Goal: Navigation & Orientation: Find specific page/section

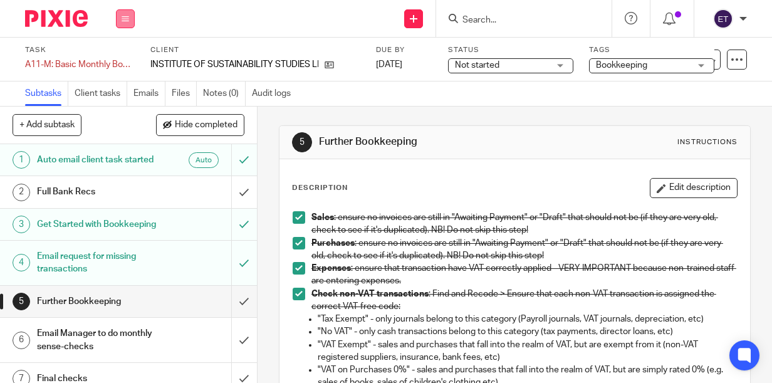
click at [128, 20] on icon at bounding box center [126, 19] width 8 height 8
click at [127, 59] on link "Work" at bounding box center [119, 58] width 22 height 9
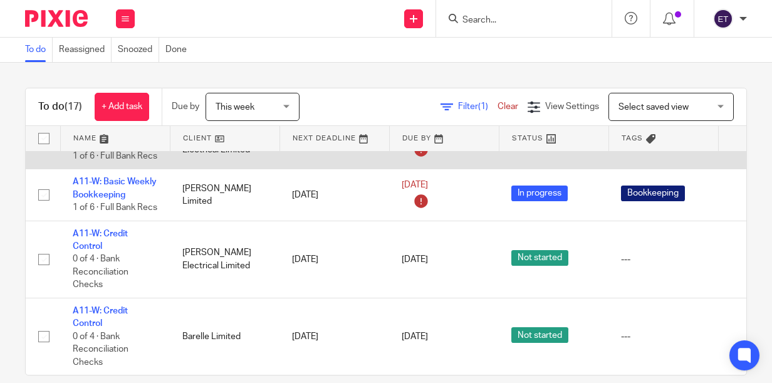
scroll to position [1002, 0]
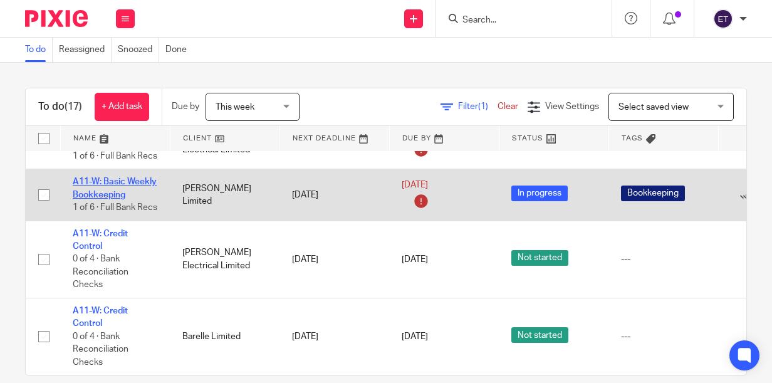
click at [92, 199] on link "A11-W: Basic Weekly Bookkeeping" at bounding box center [115, 187] width 84 height 21
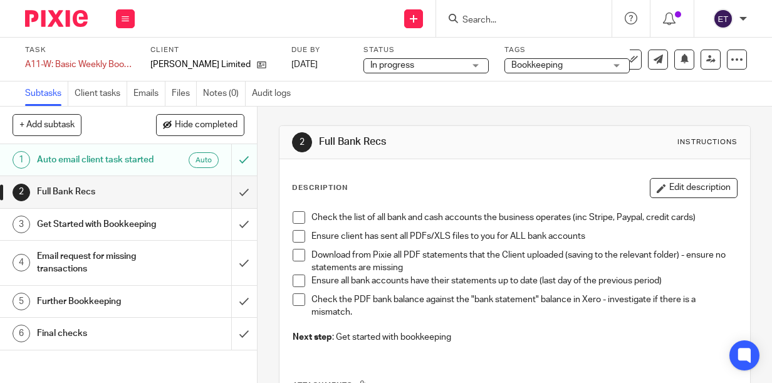
click at [111, 169] on h1 "Auto email client task started" at bounding box center [97, 159] width 121 height 19
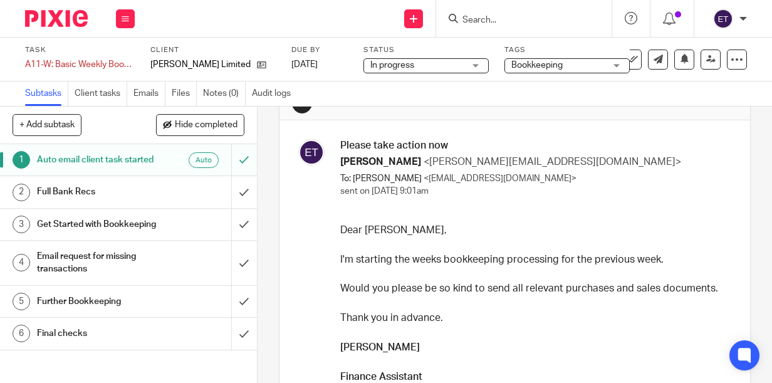
scroll to position [63, 0]
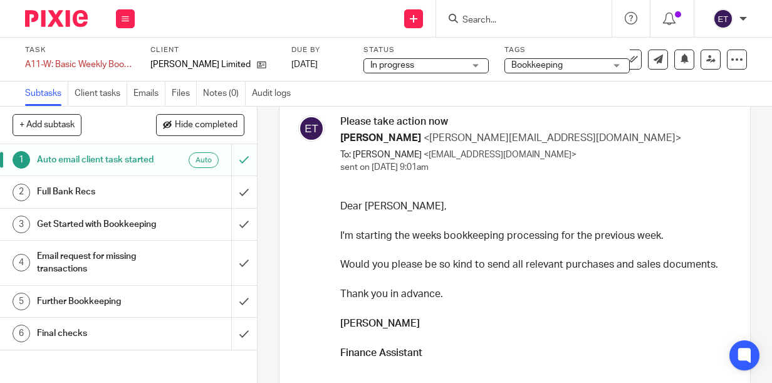
click at [105, 201] on h1 "Full Bank Recs" at bounding box center [97, 191] width 121 height 19
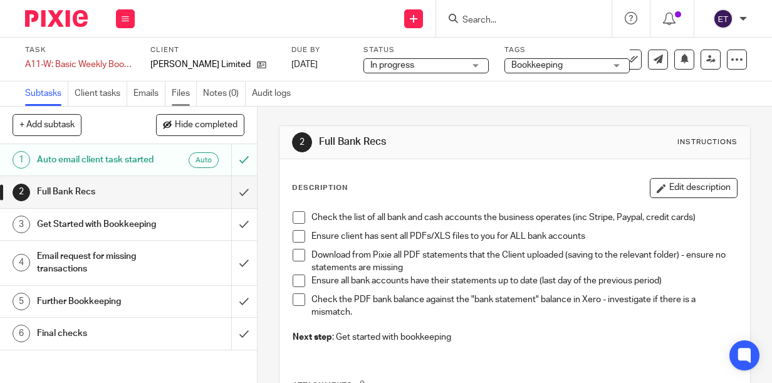
click at [179, 93] on link "Files" at bounding box center [184, 93] width 25 height 24
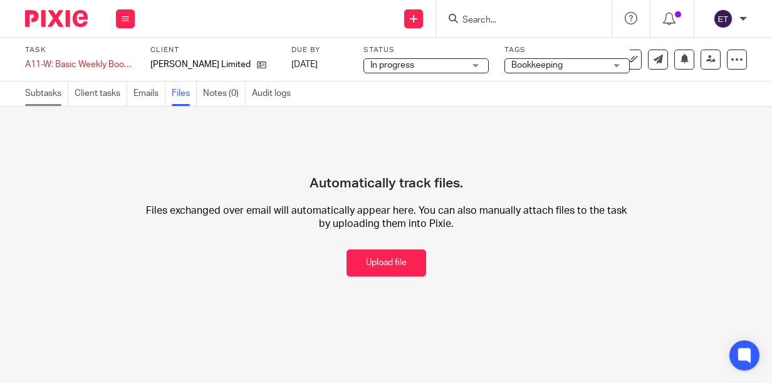
click at [49, 96] on link "Subtasks" at bounding box center [46, 93] width 43 height 24
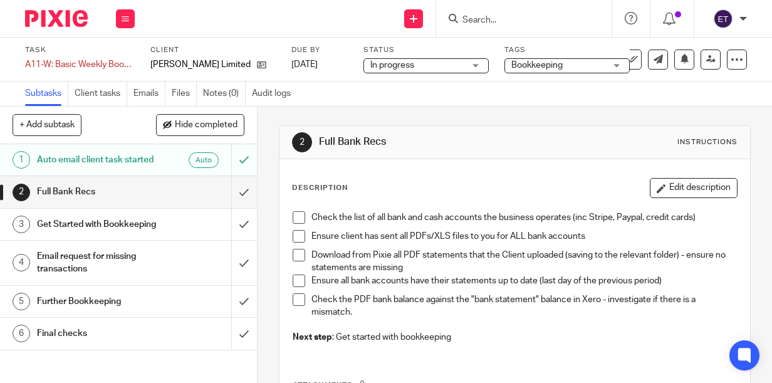
click at [108, 161] on h1 "Auto email client task started" at bounding box center [97, 159] width 121 height 19
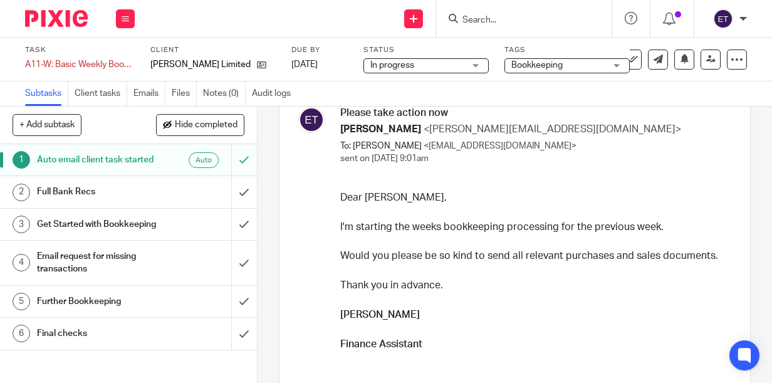
scroll to position [51, 0]
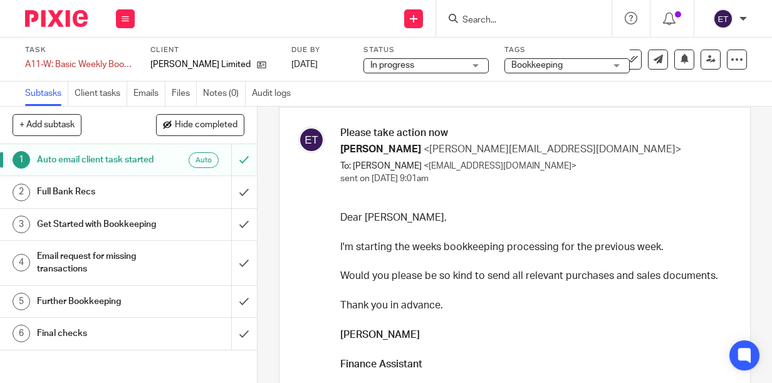
click at [666, 244] on p "I'm starting the weeks bookkeeping processing for the previous week." at bounding box center [534, 247] width 388 height 14
click at [653, 246] on p "I'm starting the weeks bookkeeping processing for the previous week." at bounding box center [534, 247] width 388 height 14
click at [577, 243] on p "I'm starting the weeks bookkeeping processing for the previous week." at bounding box center [534, 247] width 388 height 14
click at [472, 269] on p "Would you please be so kind to send all relevant purchases and sales documents." at bounding box center [534, 276] width 388 height 14
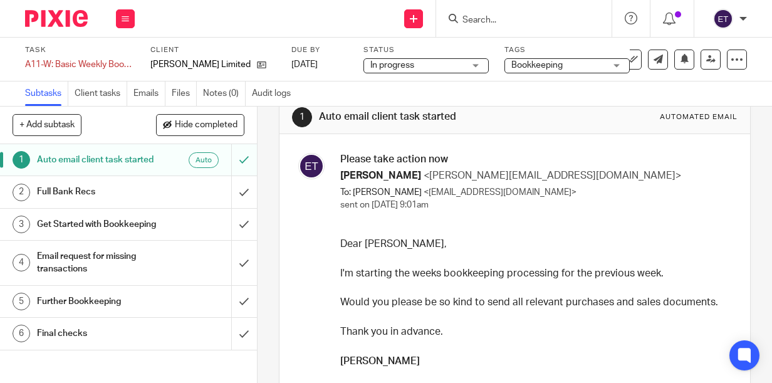
scroll to position [188, 0]
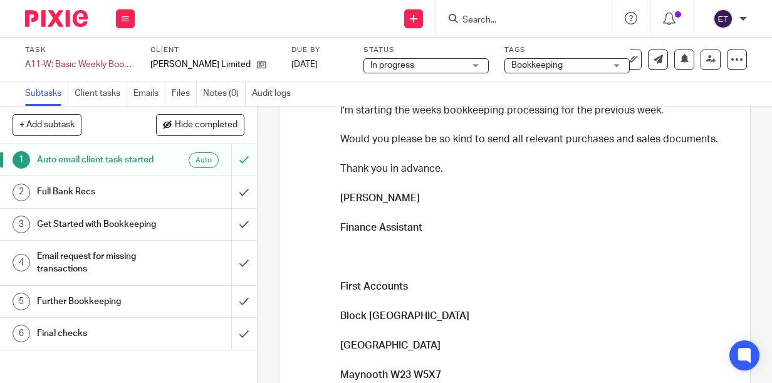
click at [388, 293] on h3 "First Accounts" at bounding box center [534, 286] width 388 height 14
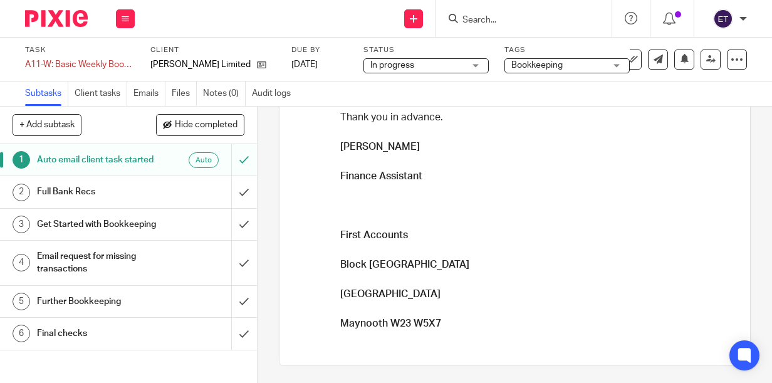
scroll to position [239, 0]
click at [499, 263] on h3 "Block [GEOGRAPHIC_DATA]" at bounding box center [534, 264] width 388 height 14
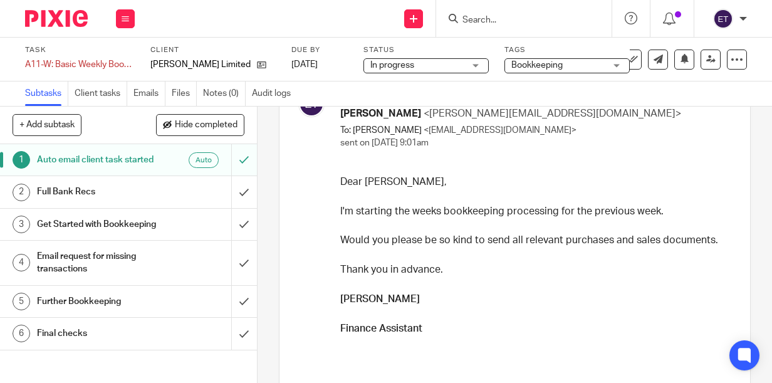
scroll to position [125, 0]
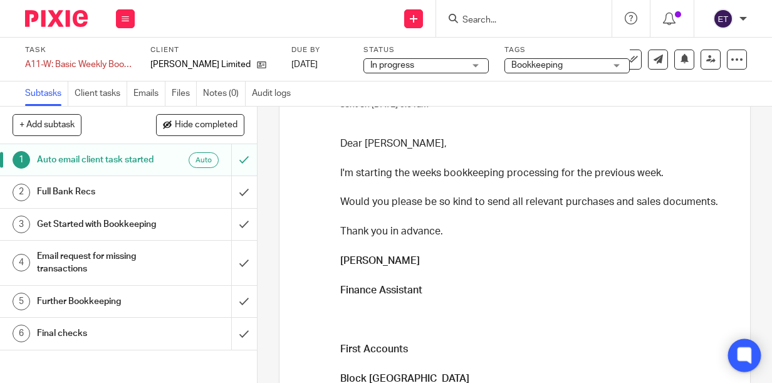
click at [747, 354] on icon at bounding box center [743, 356] width 9 height 6
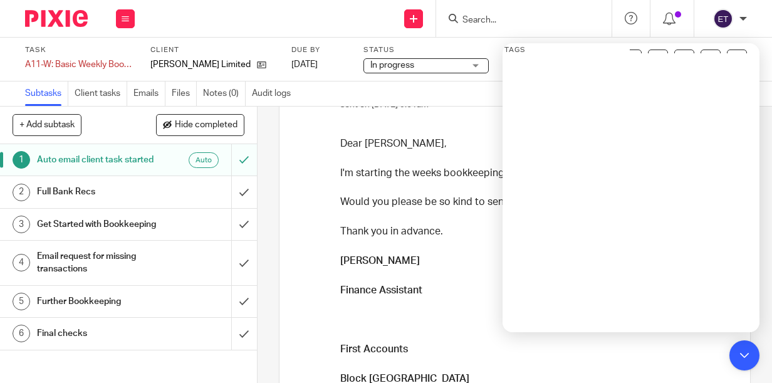
click at [442, 126] on div "Please take action now [PERSON_NAME] <[PERSON_NAME][EMAIL_ADDRESS][DOMAIN_NAME]…" at bounding box center [538, 256] width 397 height 407
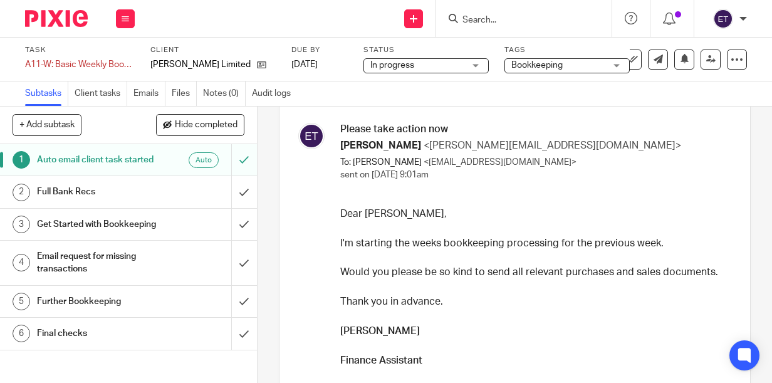
scroll to position [51, 0]
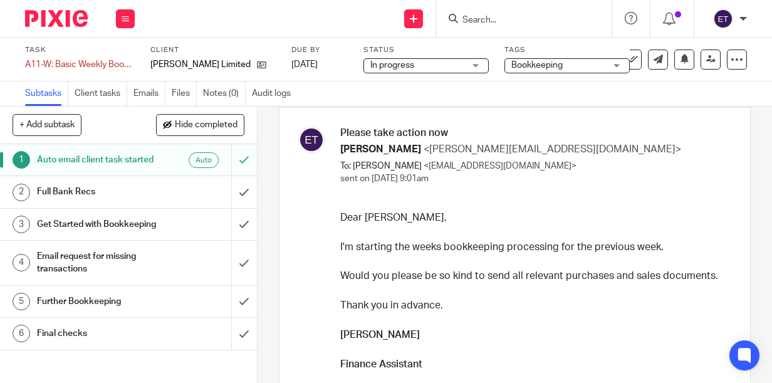
click at [133, 201] on h1 "Full Bank Recs" at bounding box center [97, 191] width 121 height 19
